Goal: Check status: Check status

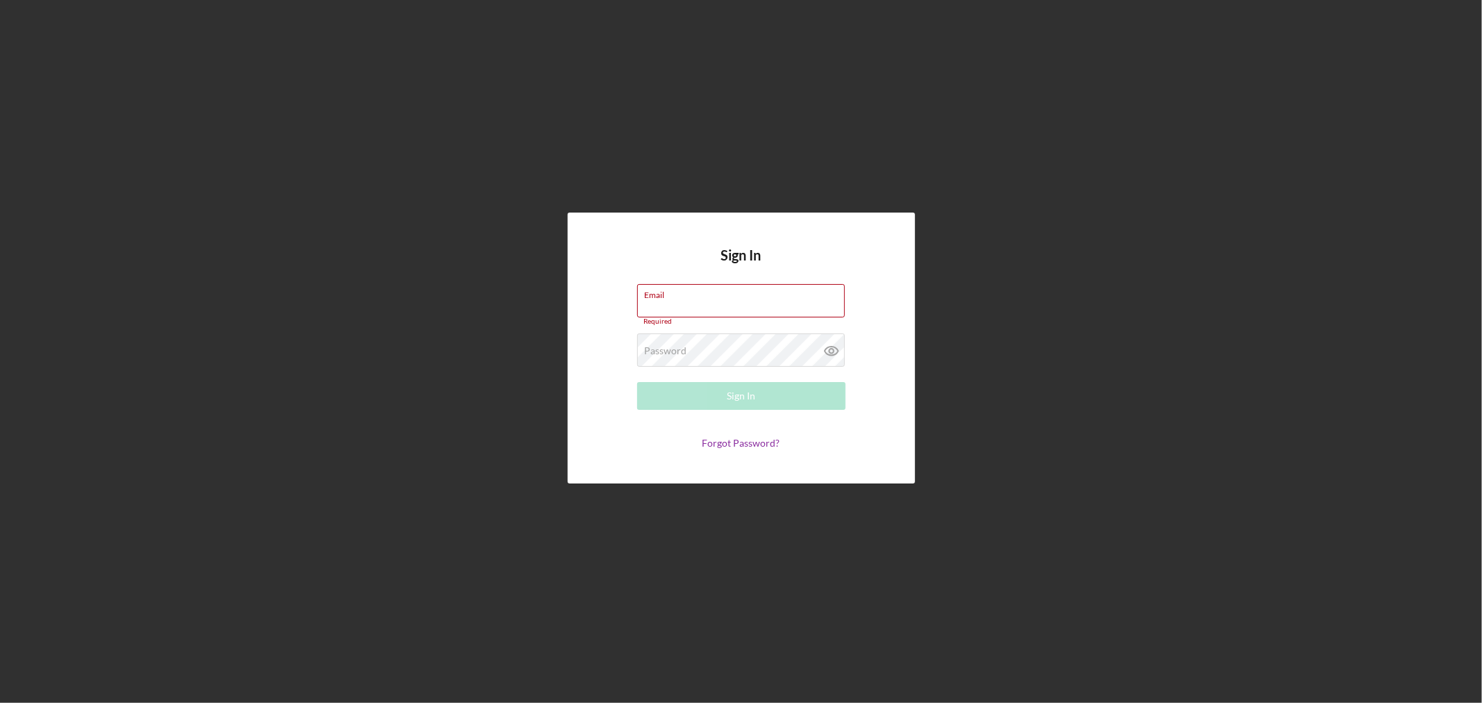
type input "[EMAIL_ADDRESS][DOMAIN_NAME]"
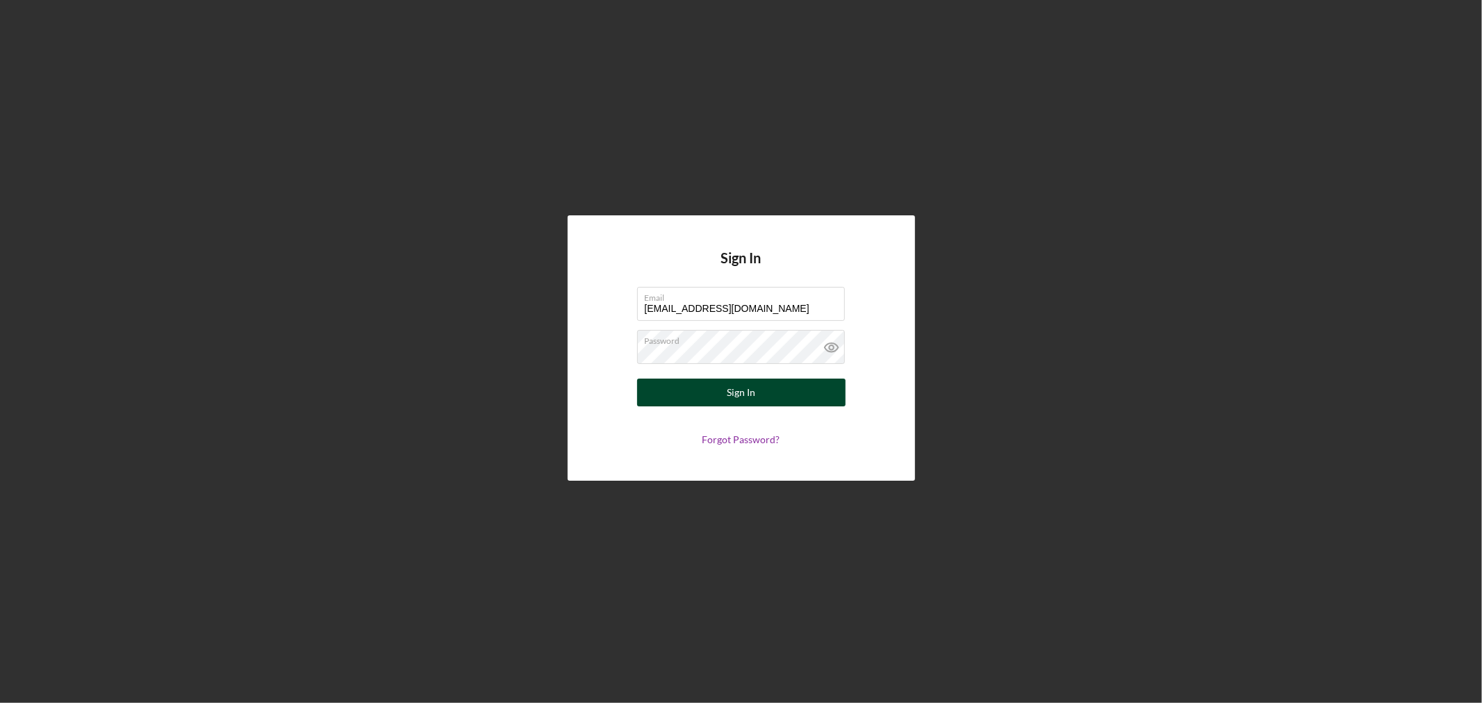
click at [753, 396] on div "Sign In" at bounding box center [741, 393] width 28 height 28
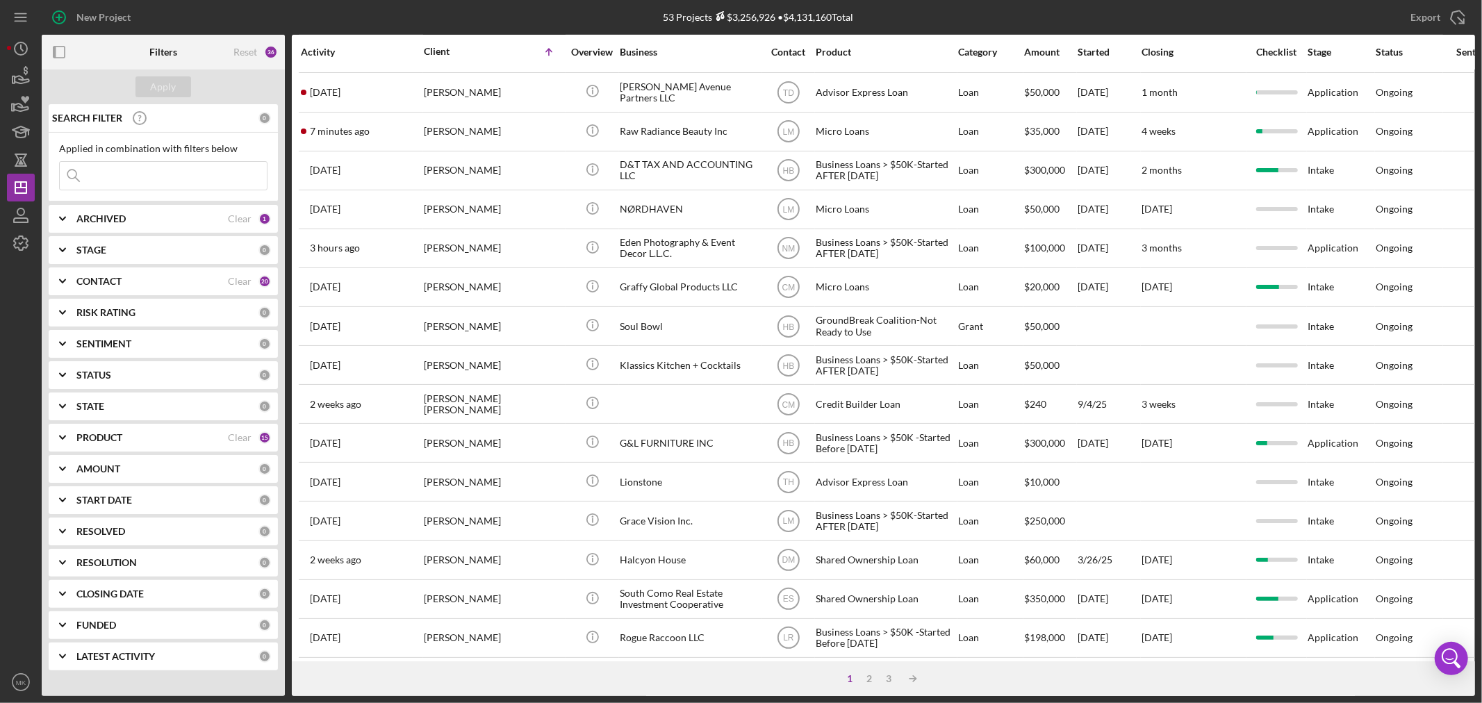
scroll to position [416, 0]
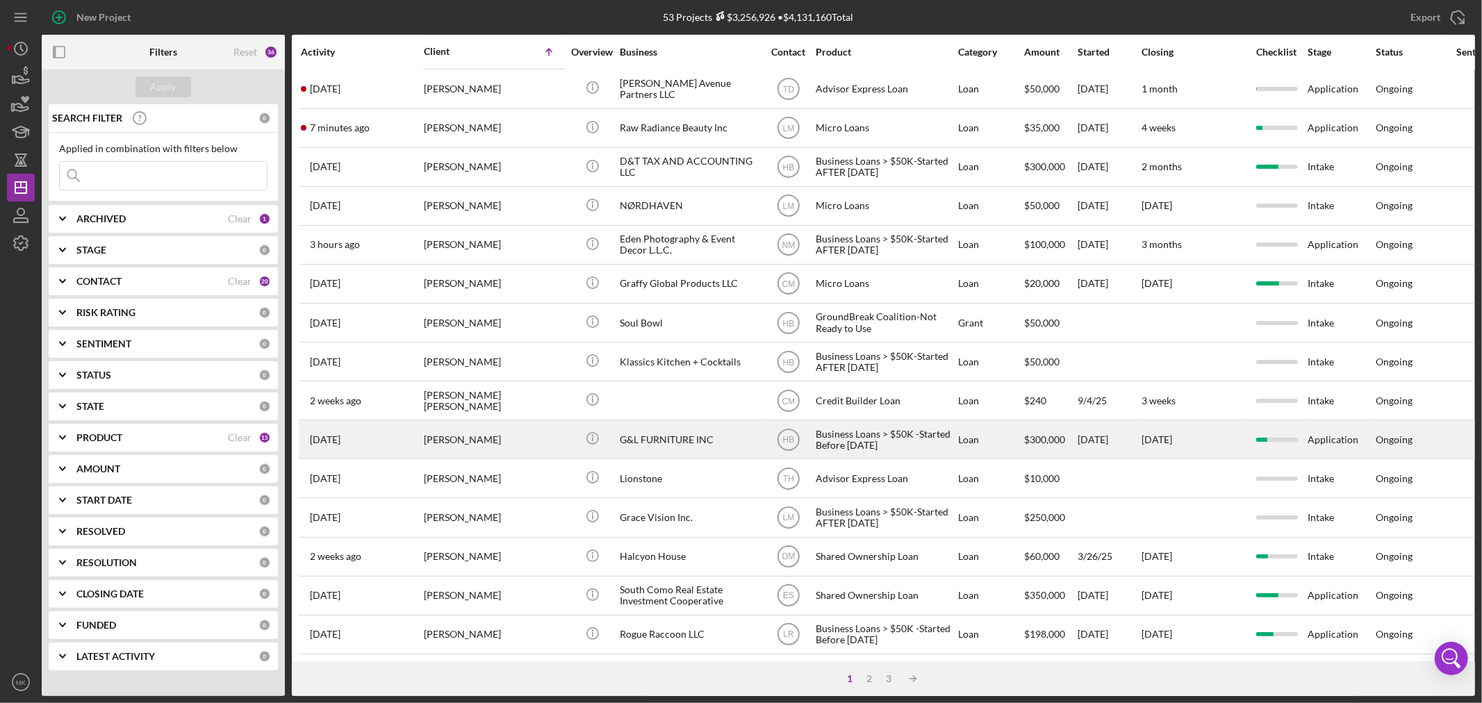
click at [493, 421] on div "[PERSON_NAME]" at bounding box center [493, 439] width 139 height 37
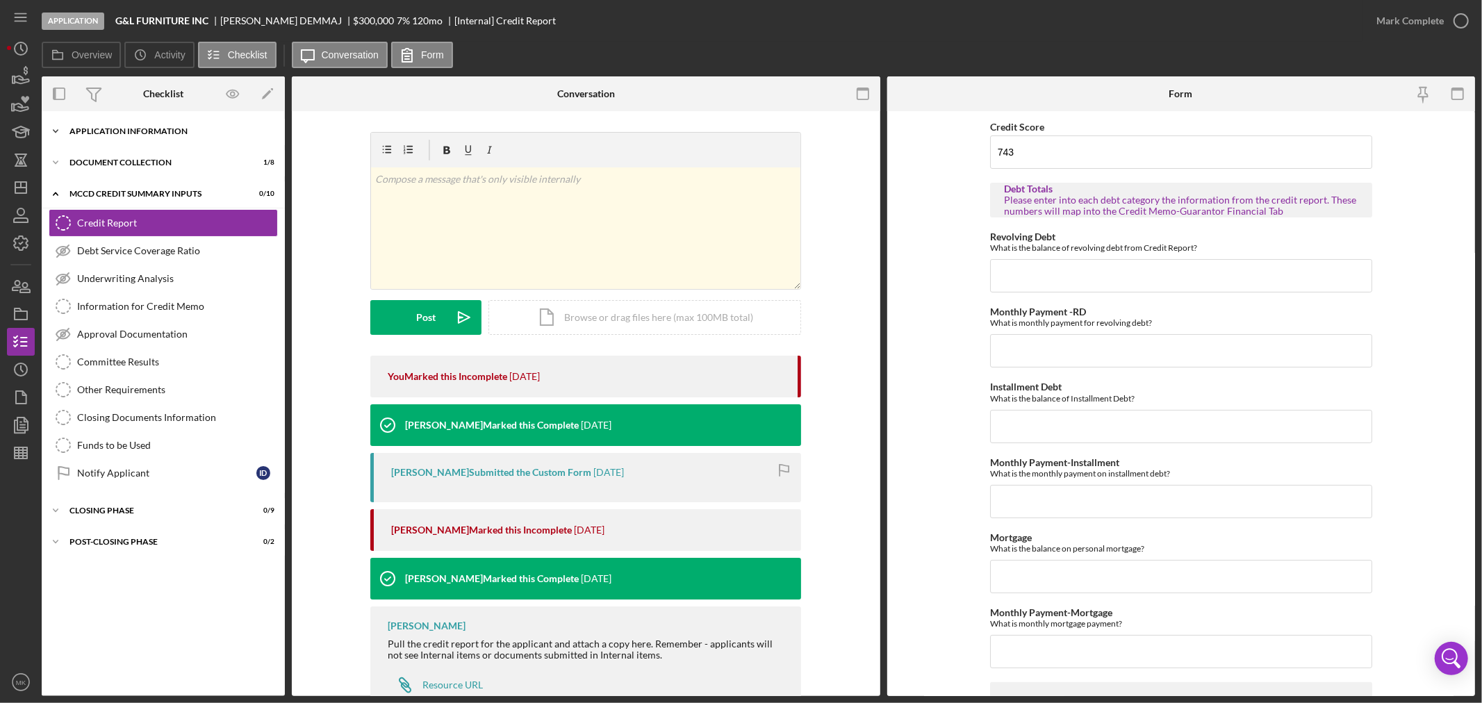
click at [53, 128] on icon "Icon/Expander" at bounding box center [56, 131] width 28 height 28
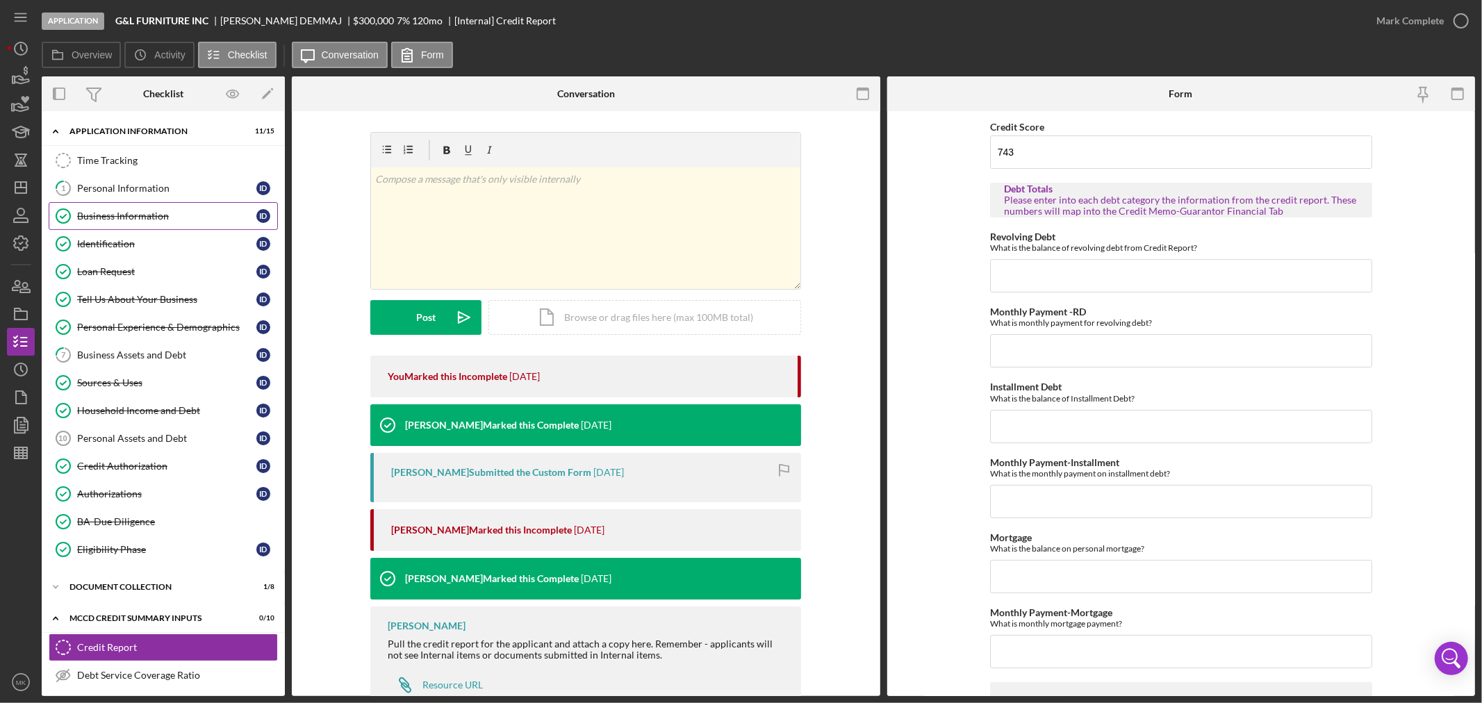
click at [162, 213] on div "Business Information" at bounding box center [166, 216] width 179 height 11
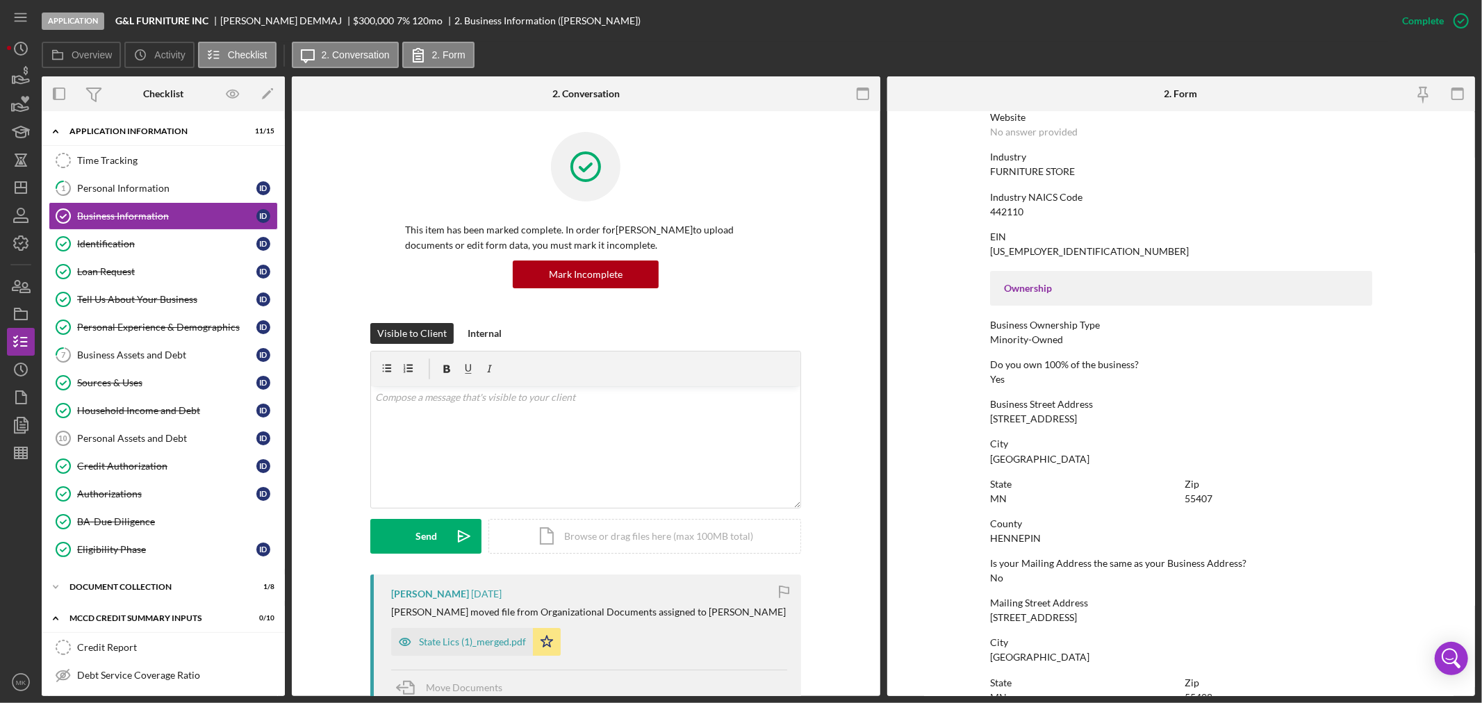
scroll to position [309, 0]
